Goal: Task Accomplishment & Management: Manage account settings

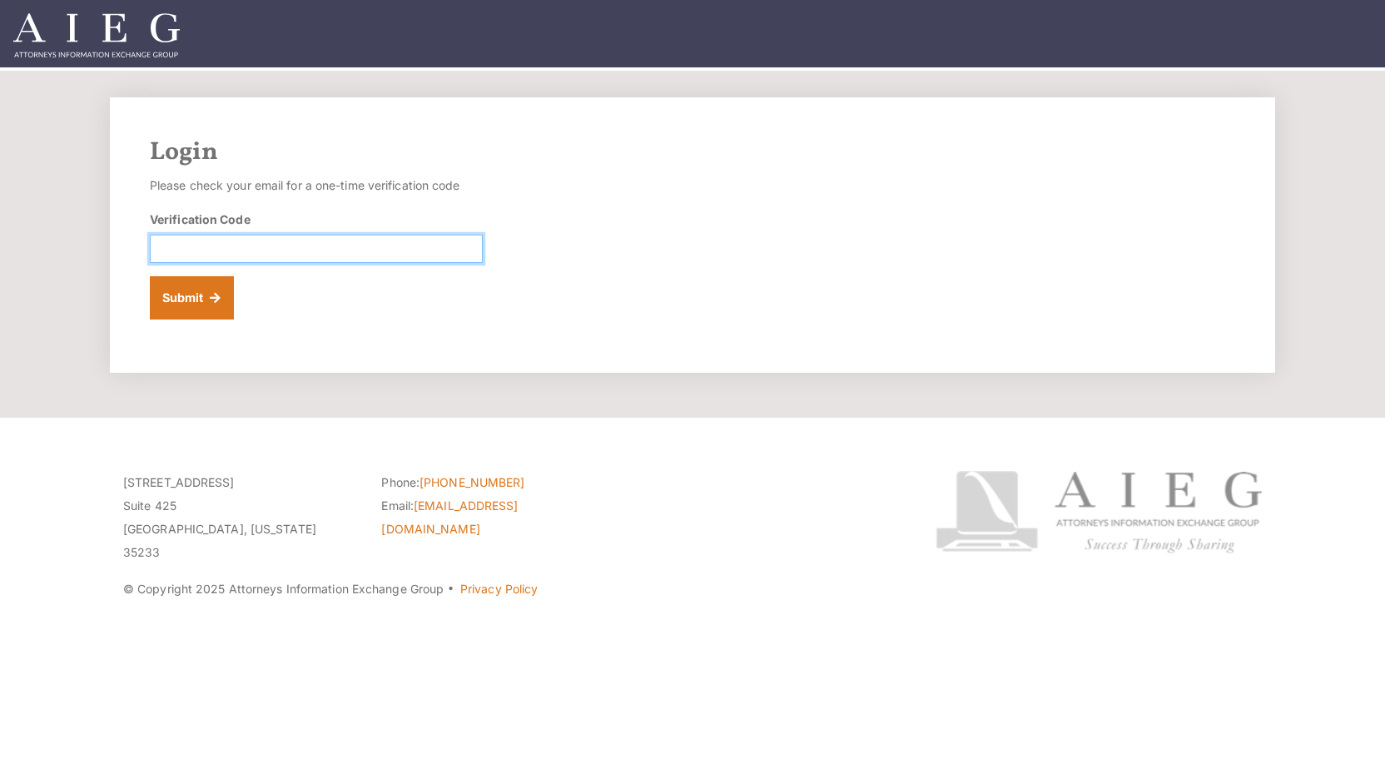
click at [199, 249] on input "Verification Code" at bounding box center [316, 249] width 333 height 28
click at [200, 237] on input "Verification Code" at bounding box center [316, 249] width 333 height 28
type input "078673"
click at [186, 294] on button "Submit" at bounding box center [192, 297] width 84 height 43
click at [195, 236] on input "Verification Code" at bounding box center [316, 249] width 333 height 28
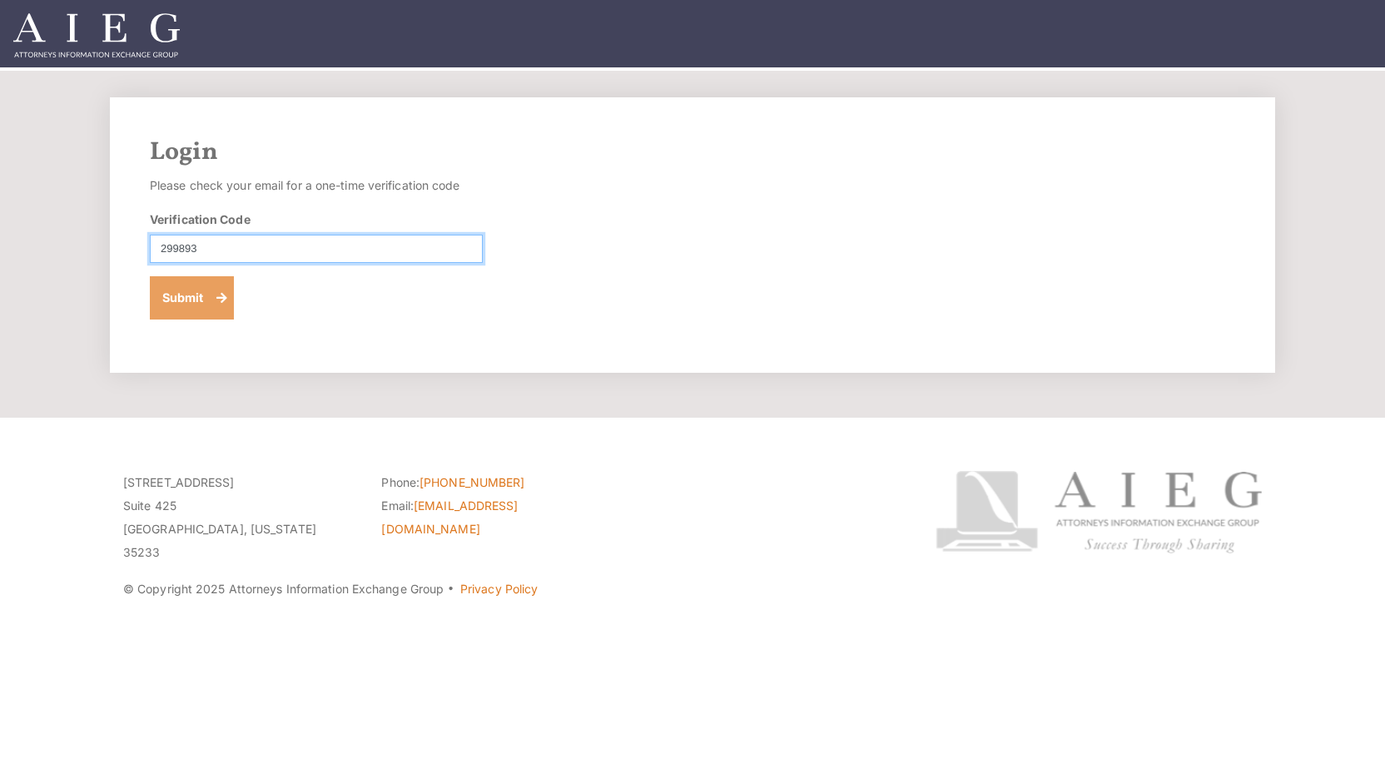
type input "299893"
click at [184, 296] on button "Submit" at bounding box center [192, 297] width 84 height 43
